Goal: Information Seeking & Learning: Check status

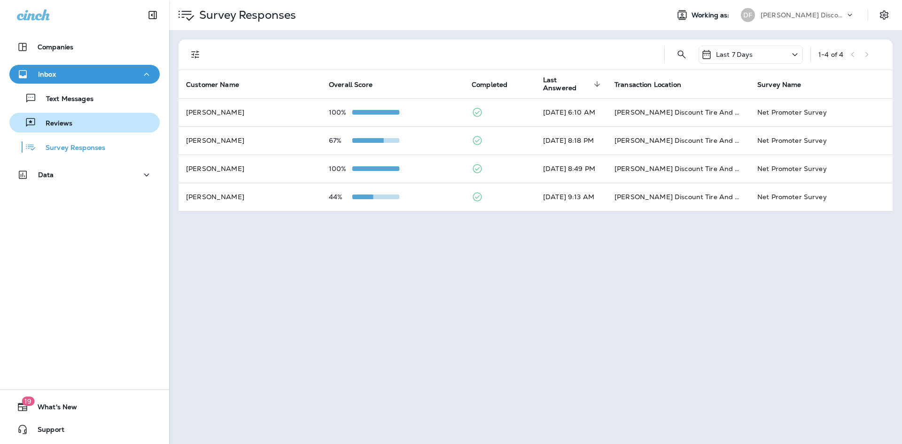
click at [70, 118] on div "Reviews" at bounding box center [42, 123] width 59 height 14
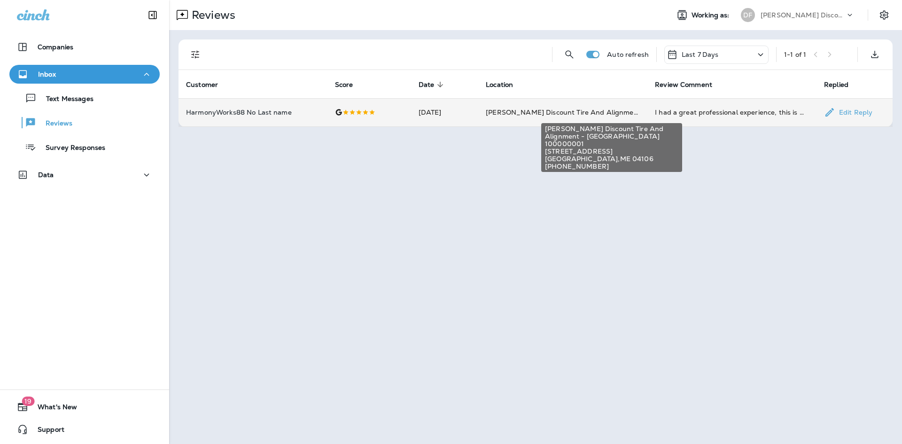
click at [585, 114] on span "[PERSON_NAME] Discount Tire And Alignment - [GEOGRAPHIC_DATA] ([STREET_ADDRESS])" at bounding box center [641, 112] width 310 height 8
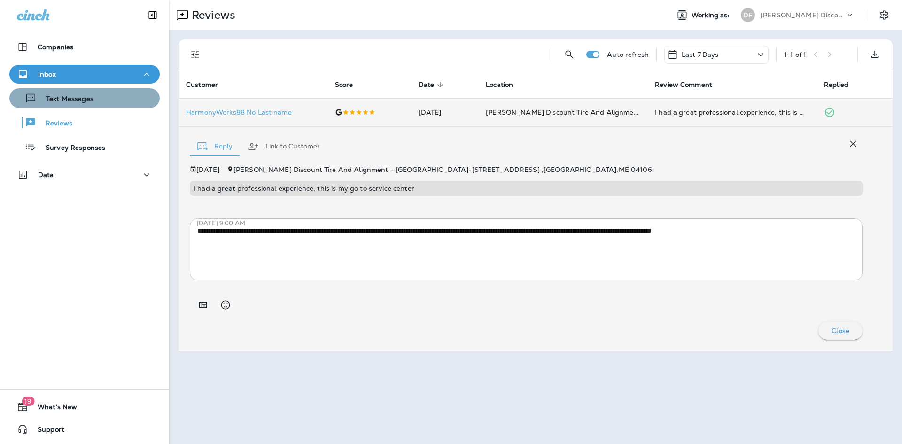
click at [101, 102] on div "Text Messages" at bounding box center [84, 98] width 143 height 14
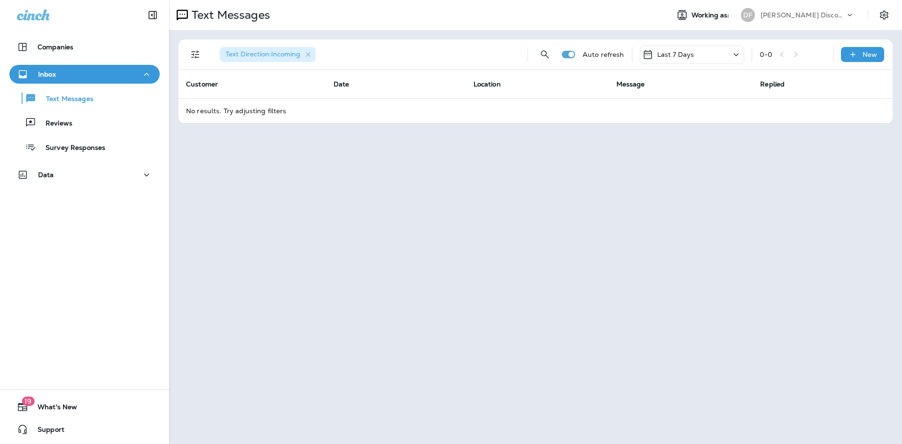
click at [60, 73] on div "Inbox" at bounding box center [84, 75] width 135 height 12
click at [122, 64] on div "Companies Inbox Data" at bounding box center [84, 76] width 169 height 96
drag, startPoint x: 100, startPoint y: 42, endPoint x: 262, endPoint y: 208, distance: 232.3
click at [450, 343] on div "Text Messages Working as: DF [PERSON_NAME] Discount Tire & Alignment Text Direc…" at bounding box center [535, 222] width 733 height 444
click at [142, 72] on icon "button" at bounding box center [146, 75] width 11 height 12
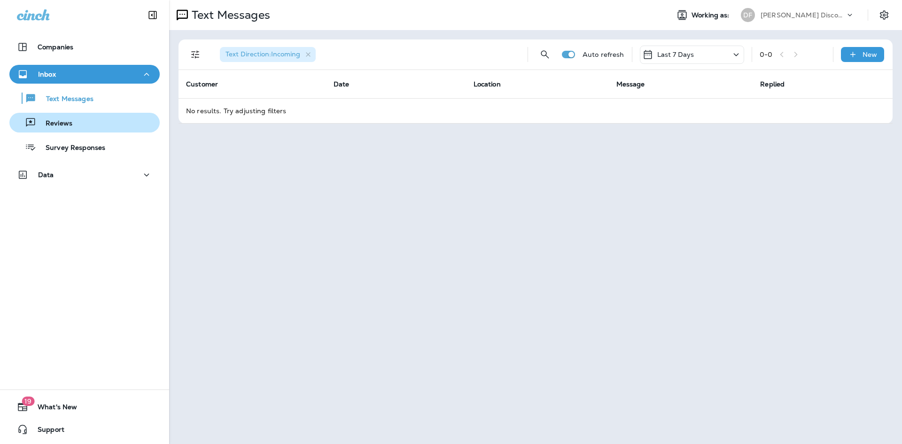
click at [42, 118] on div "Reviews" at bounding box center [42, 123] width 59 height 14
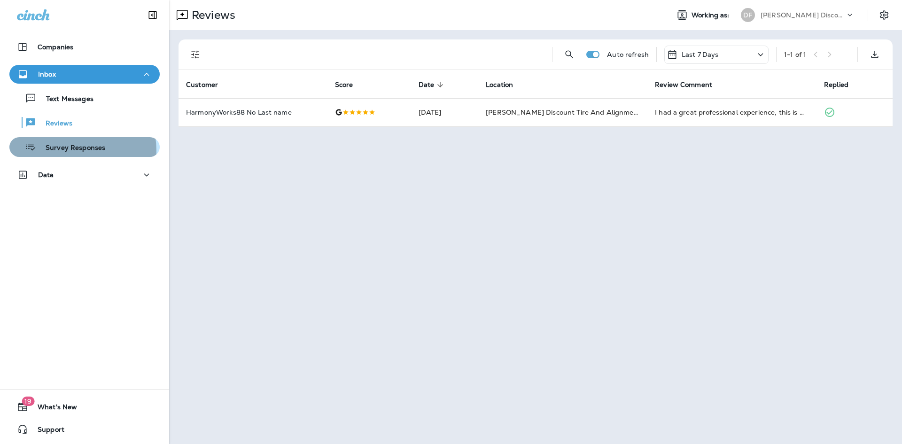
click at [69, 151] on p "Survey Responses" at bounding box center [70, 148] width 69 height 9
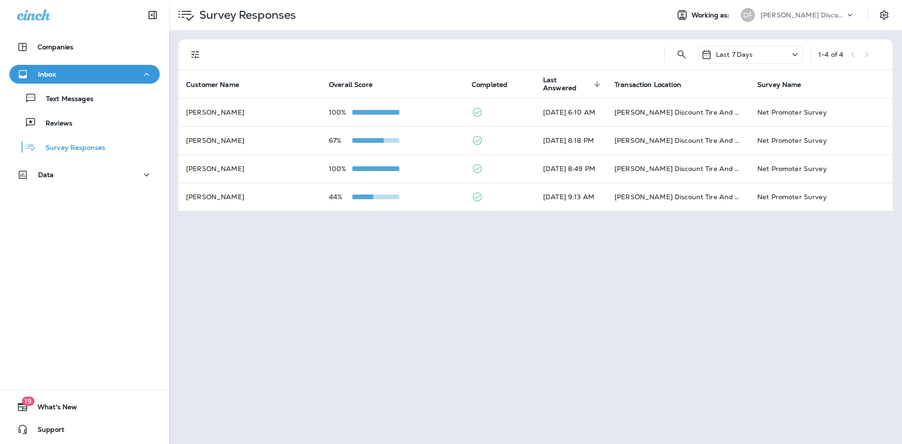
click at [784, 56] on div "Last 7 Days" at bounding box center [751, 55] width 104 height 18
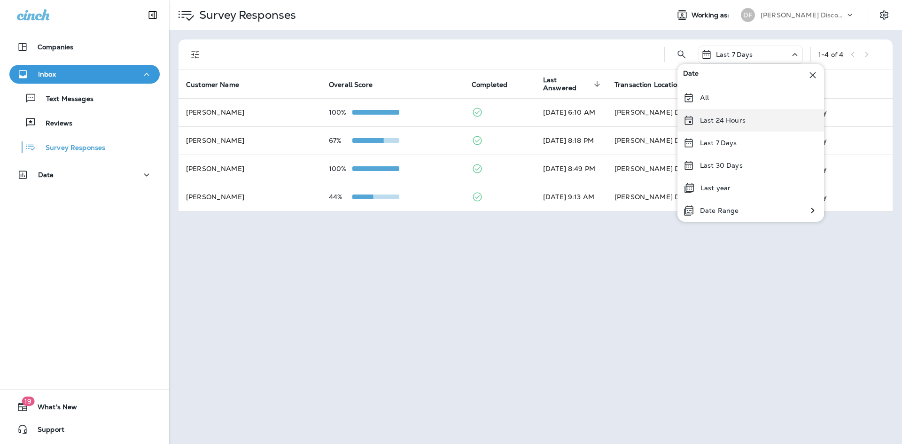
click at [753, 118] on div "Last 24 Hours" at bounding box center [751, 120] width 147 height 23
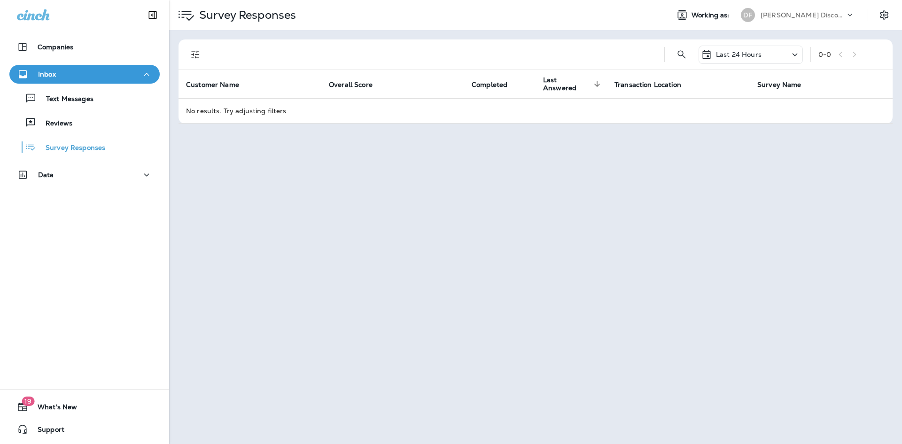
click at [747, 57] on p "Last 24 Hours" at bounding box center [739, 55] width 46 height 8
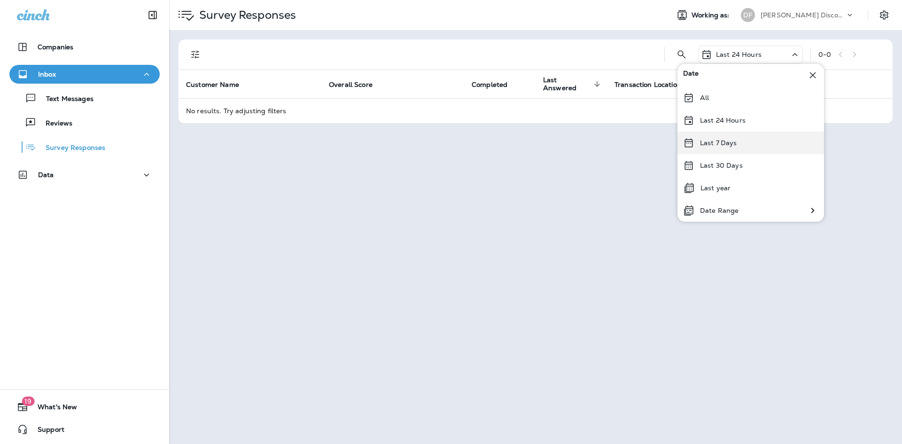
click at [749, 149] on div "Last 7 Days" at bounding box center [751, 143] width 147 height 23
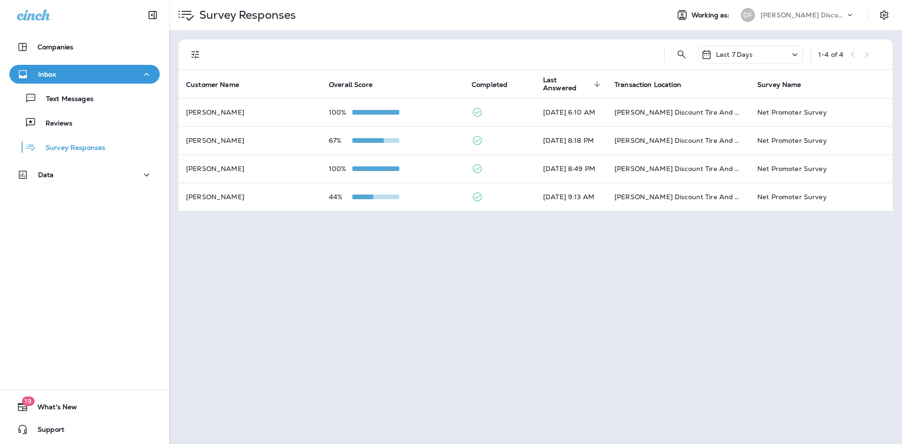
click at [752, 55] on p "Last 7 Days" at bounding box center [734, 55] width 37 height 8
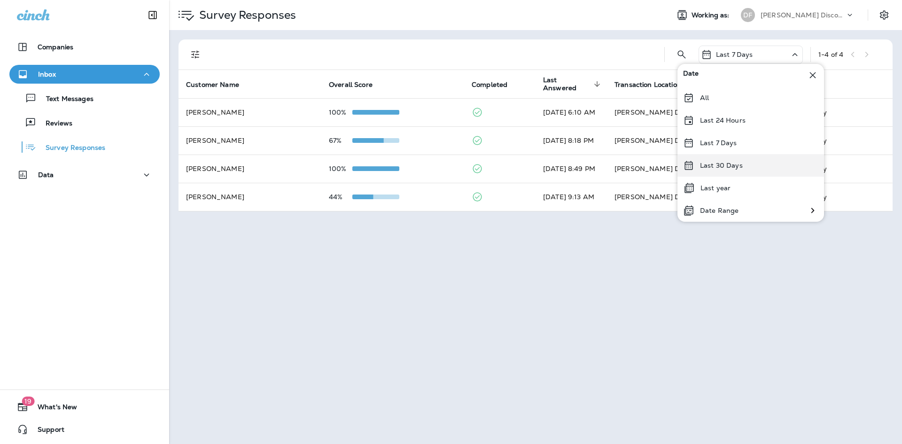
click at [763, 168] on div "Last 30 Days" at bounding box center [751, 165] width 147 height 23
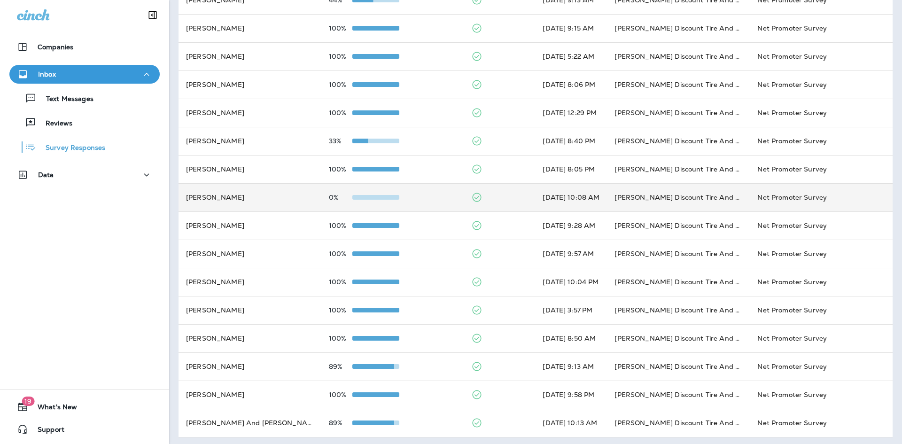
scroll to position [200, 0]
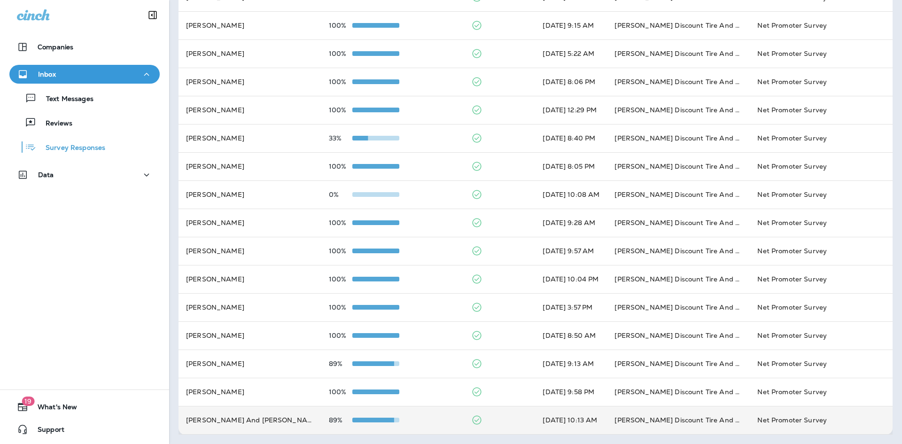
click at [564, 425] on td "[DATE] 10:13 AM" at bounding box center [571, 420] width 72 height 28
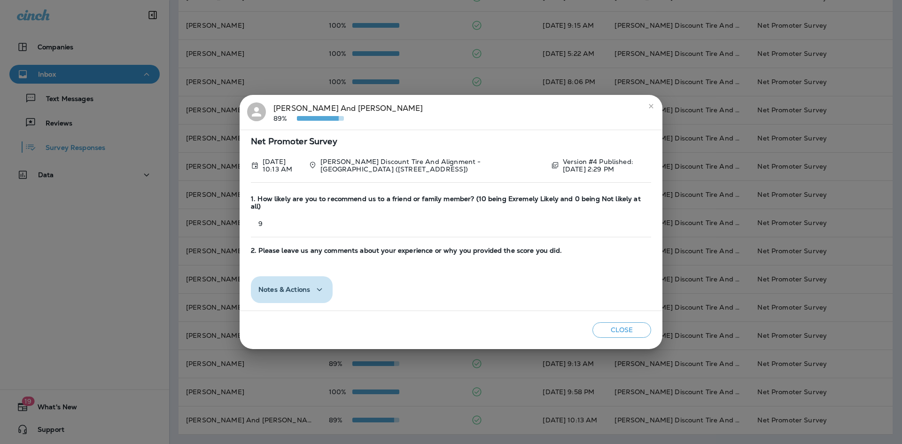
click at [321, 290] on icon "button" at bounding box center [319, 290] width 11 height 12
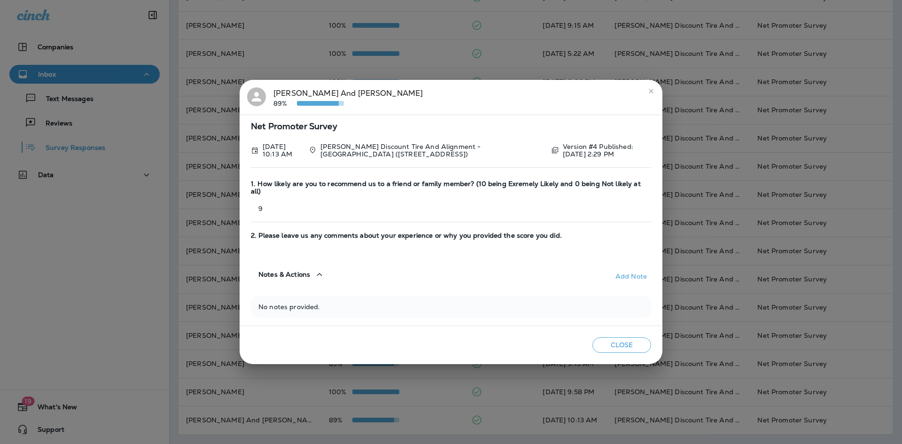
click at [326, 271] on button "Notes & Actions" at bounding box center [292, 274] width 82 height 27
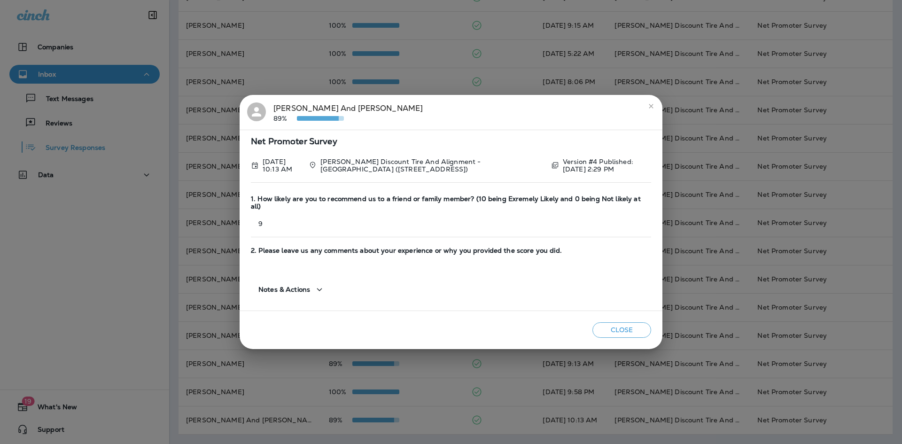
click at [651, 109] on icon "close" at bounding box center [652, 106] width 8 height 8
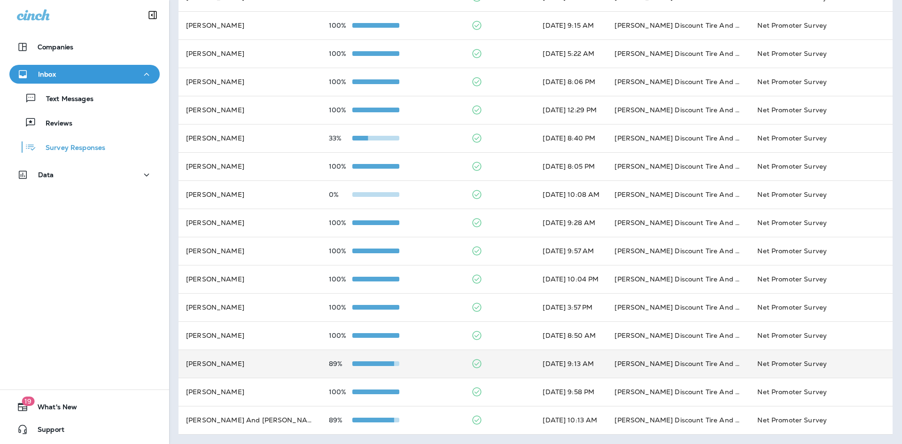
click at [265, 374] on td "[PERSON_NAME]" at bounding box center [250, 364] width 143 height 28
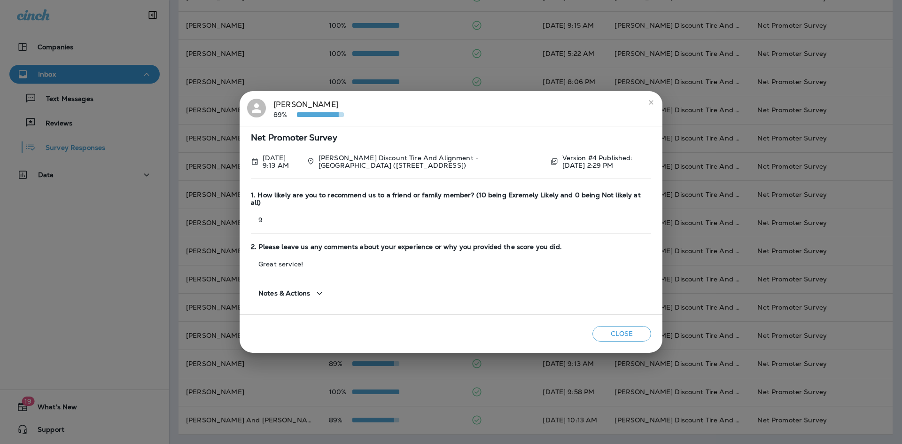
click at [650, 104] on icon "close" at bounding box center [652, 103] width 8 height 8
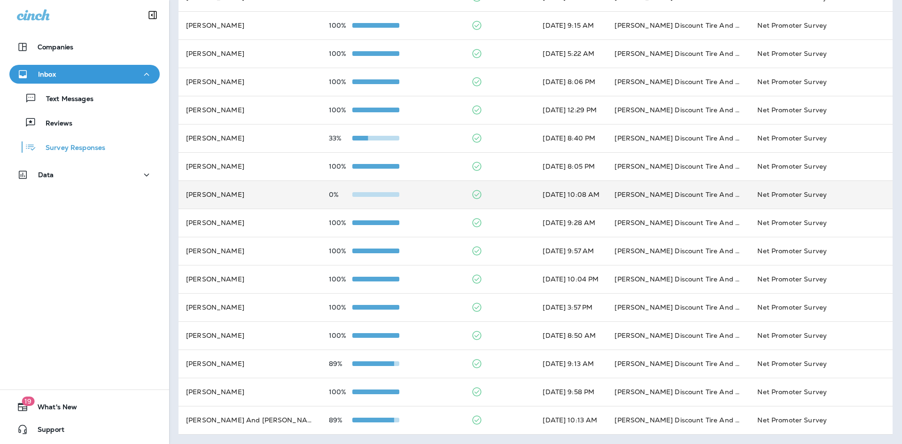
click at [265, 198] on td "[PERSON_NAME]" at bounding box center [250, 194] width 143 height 28
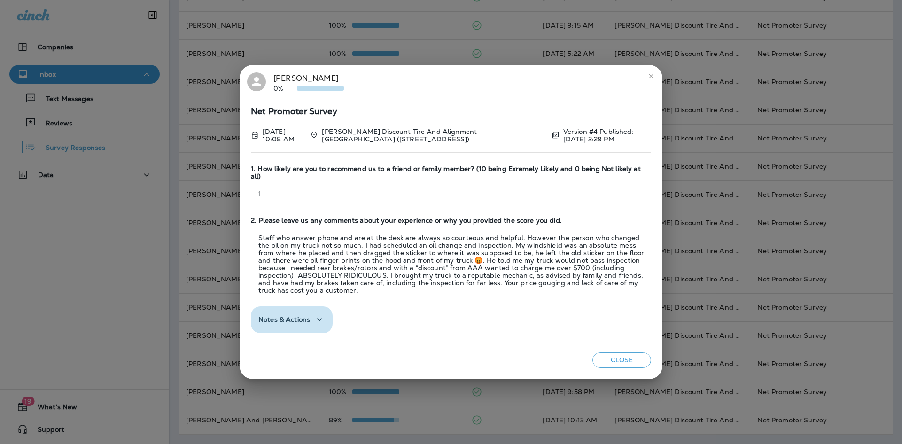
click at [314, 314] on icon "button" at bounding box center [319, 320] width 11 height 12
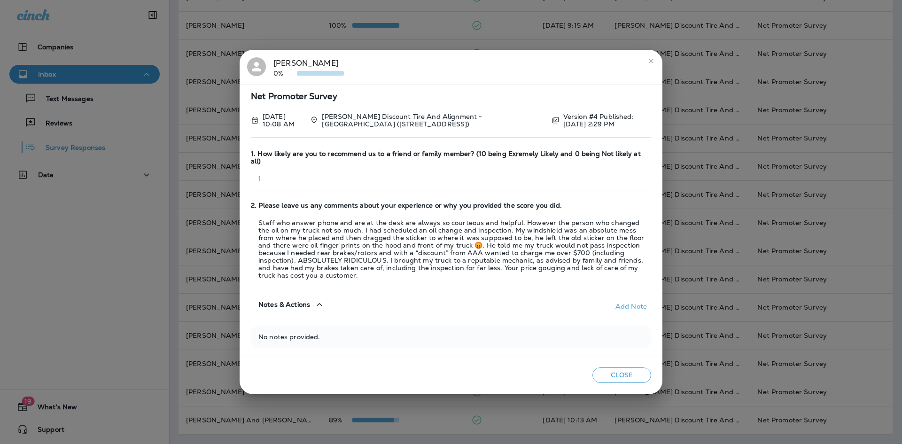
click at [317, 302] on icon "button" at bounding box center [319, 305] width 11 height 12
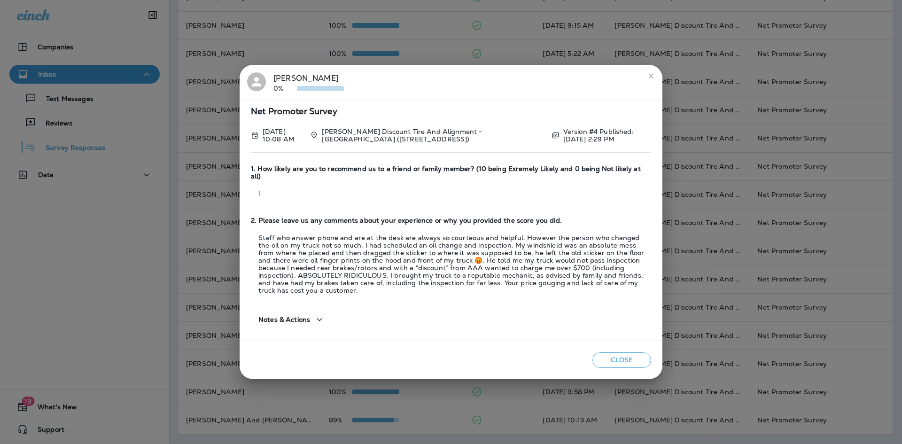
click at [653, 80] on icon "close" at bounding box center [652, 76] width 8 height 8
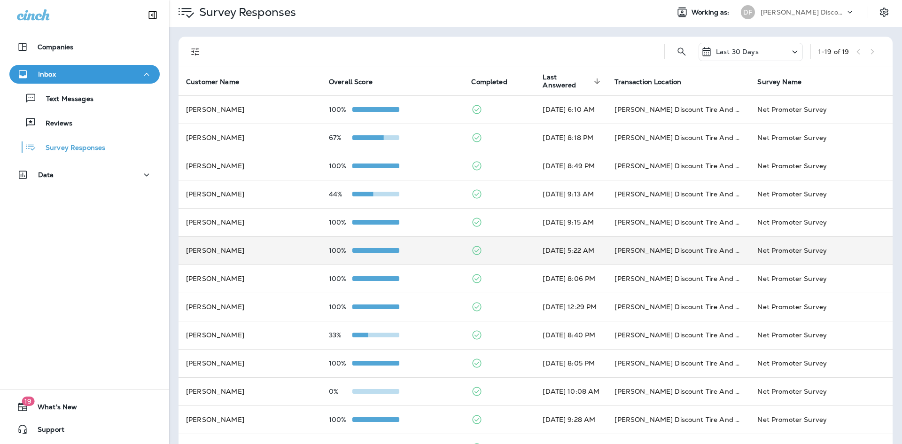
scroll to position [0, 0]
